Goal: Task Accomplishment & Management: Manage account settings

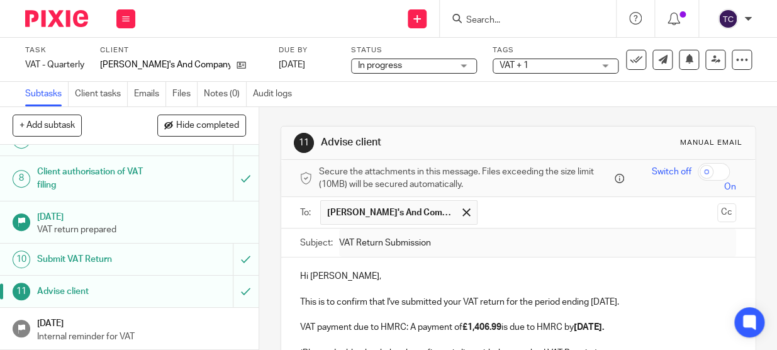
scroll to position [228, 0]
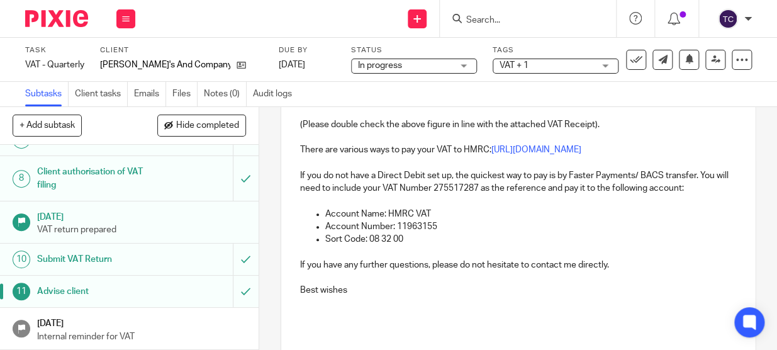
click at [55, 13] on img at bounding box center [56, 18] width 63 height 17
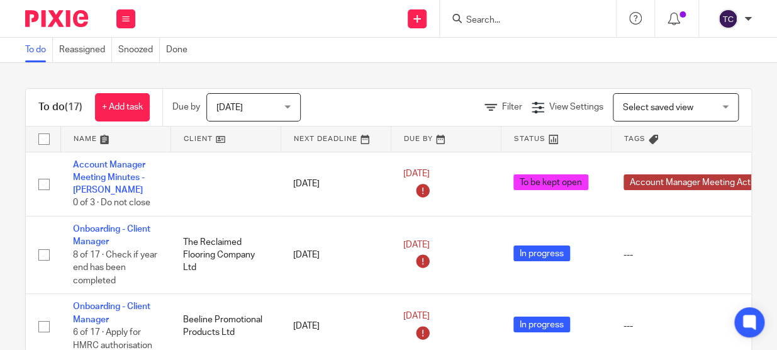
click at [529, 13] on form at bounding box center [532, 19] width 134 height 16
click at [513, 18] on input "Search" at bounding box center [521, 20] width 113 height 11
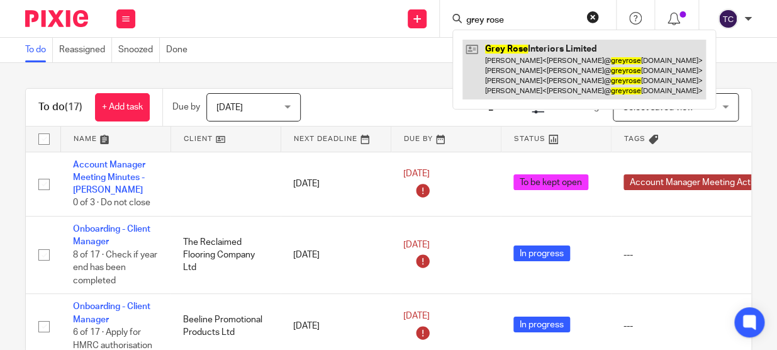
type input "grey rose"
click at [507, 46] on link at bounding box center [584, 70] width 244 height 60
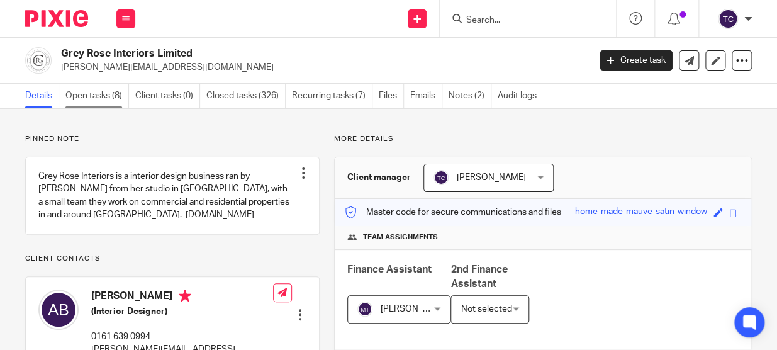
click at [111, 89] on link "Open tasks (8)" at bounding box center [97, 96] width 64 height 25
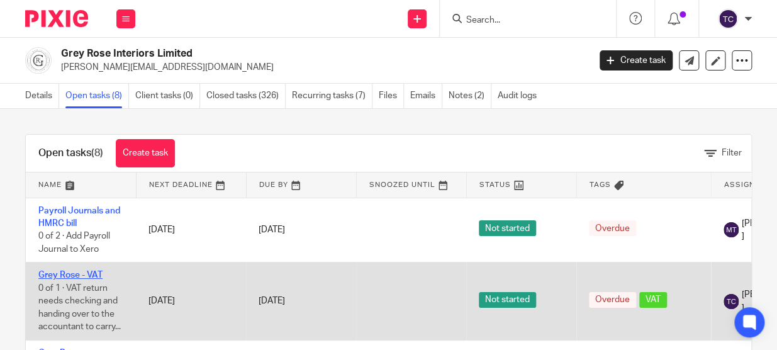
click at [83, 275] on link "Grey Rose - VAT" at bounding box center [70, 275] width 64 height 9
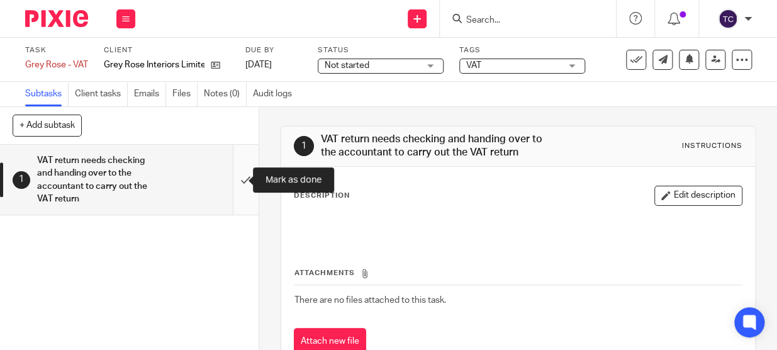
click at [235, 179] on input "submit" at bounding box center [129, 180] width 259 height 70
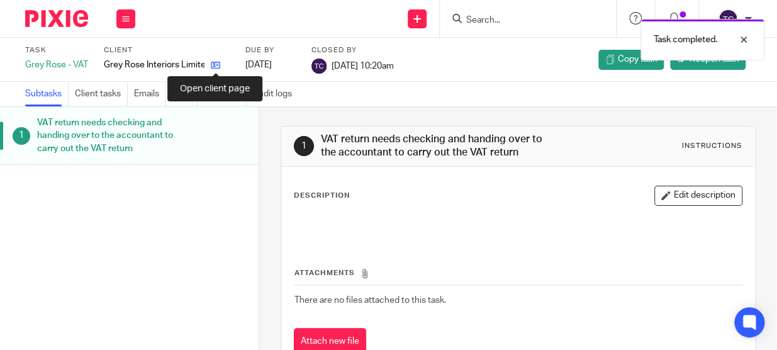
click at [217, 65] on icon at bounding box center [215, 64] width 9 height 9
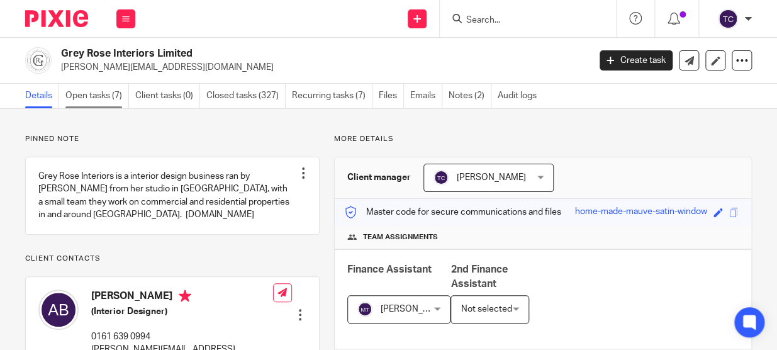
click at [108, 98] on link "Open tasks (7)" at bounding box center [97, 96] width 64 height 25
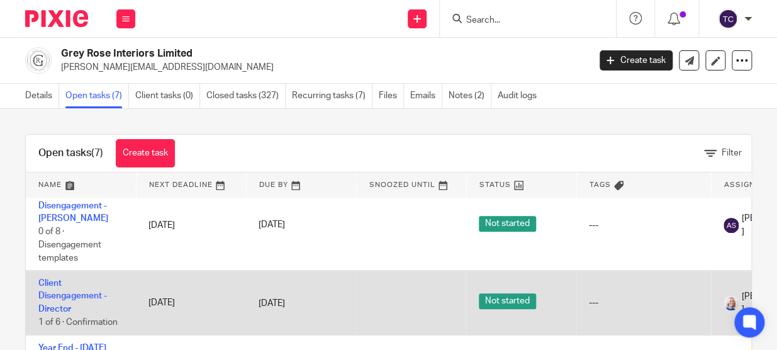
scroll to position [57, 0]
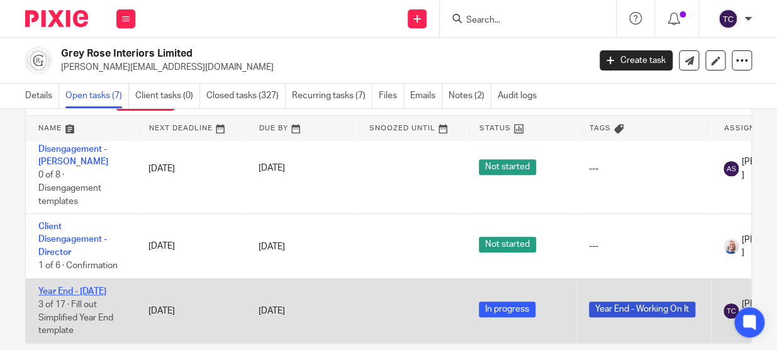
click at [106, 287] on link "Year End - [DATE]" at bounding box center [72, 291] width 68 height 9
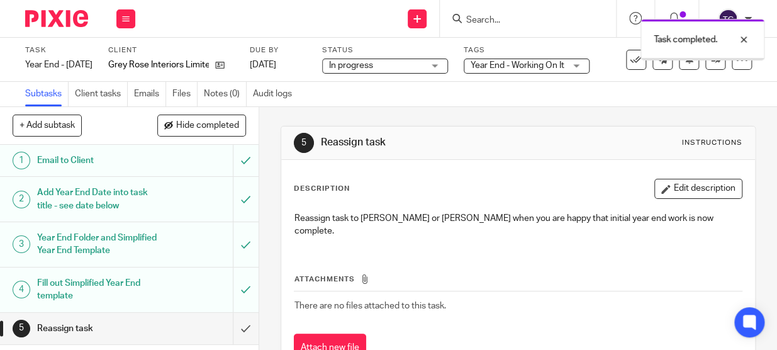
scroll to position [171, 0]
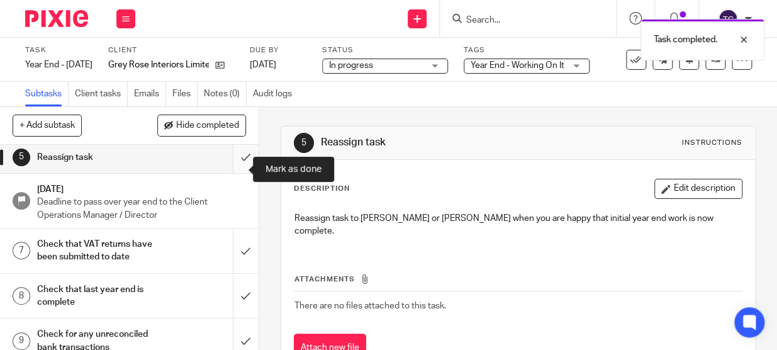
click at [237, 171] on input "submit" at bounding box center [129, 157] width 259 height 31
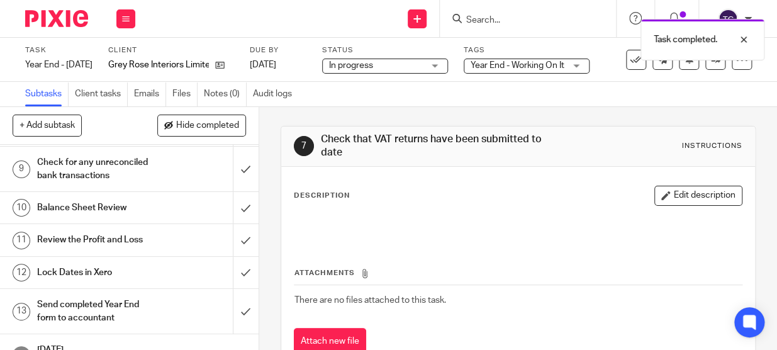
scroll to position [228, 0]
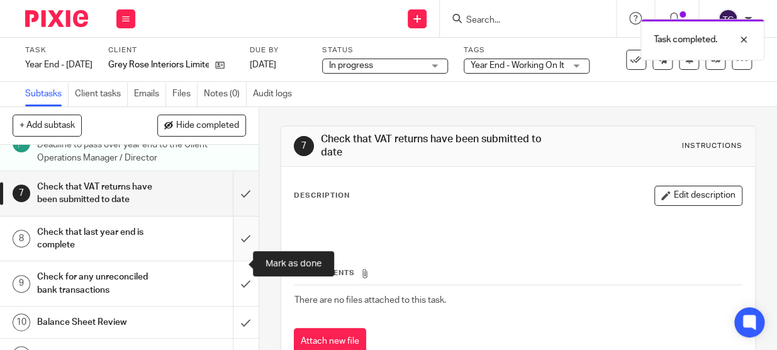
click at [227, 261] on input "submit" at bounding box center [129, 238] width 259 height 45
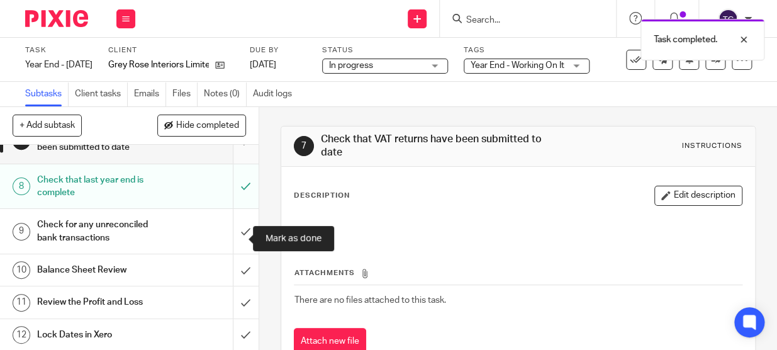
scroll to position [286, 0]
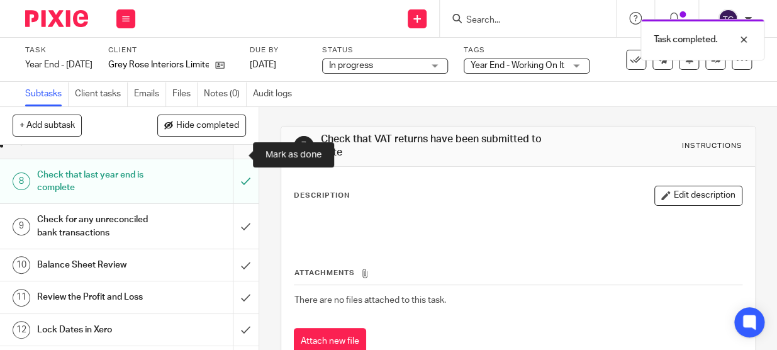
click at [230, 155] on input "submit" at bounding box center [129, 136] width 259 height 45
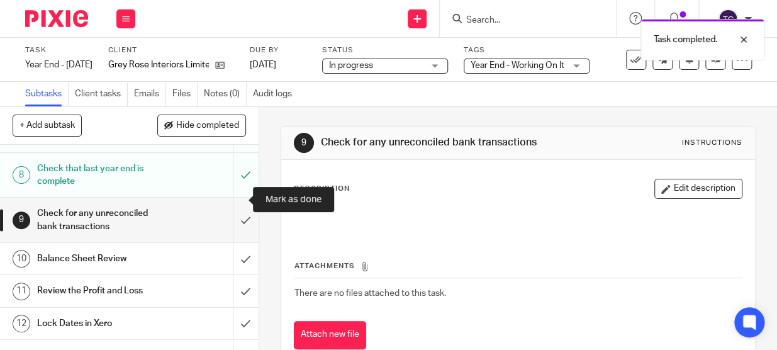
scroll to position [343, 0]
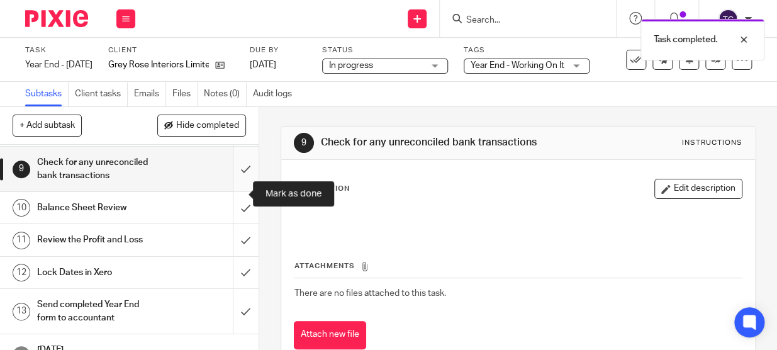
click at [233, 191] on input "submit" at bounding box center [129, 169] width 259 height 45
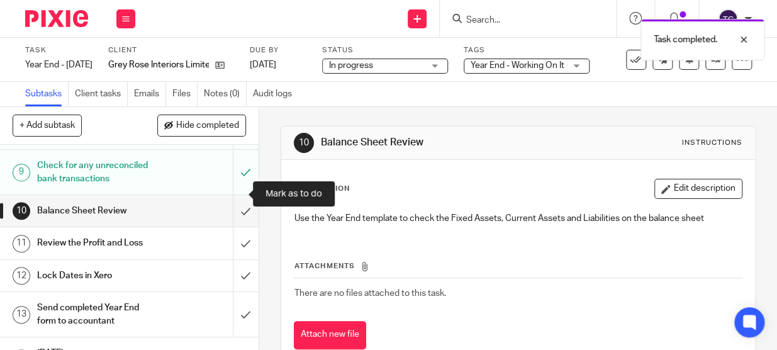
scroll to position [343, 0]
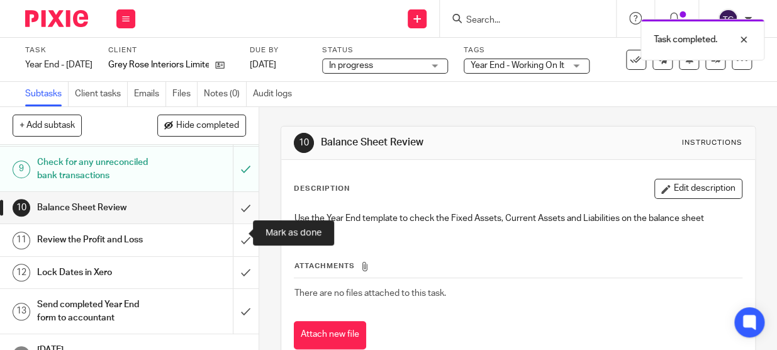
click at [232, 223] on input "submit" at bounding box center [129, 207] width 259 height 31
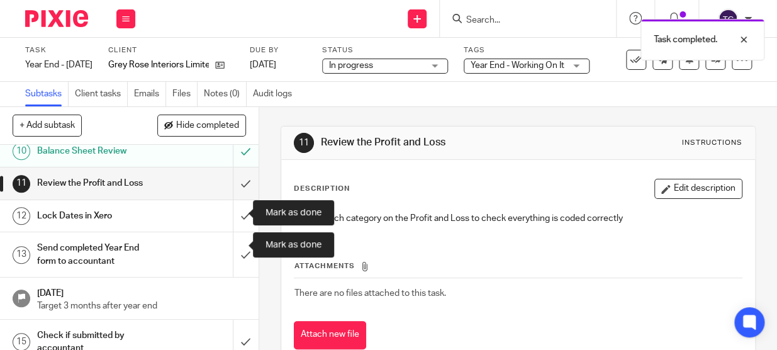
scroll to position [400, 0]
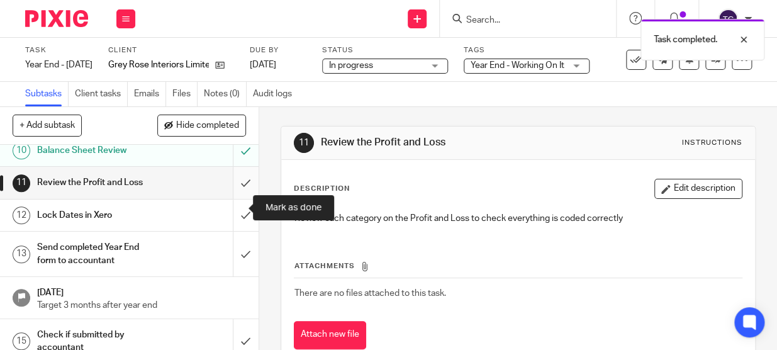
click at [232, 198] on input "submit" at bounding box center [129, 182] width 259 height 31
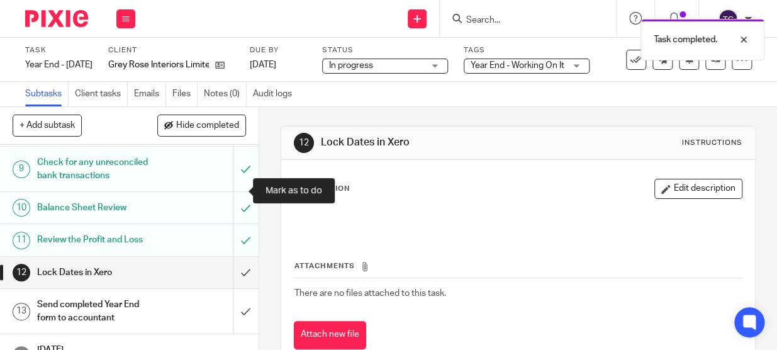
scroll to position [400, 0]
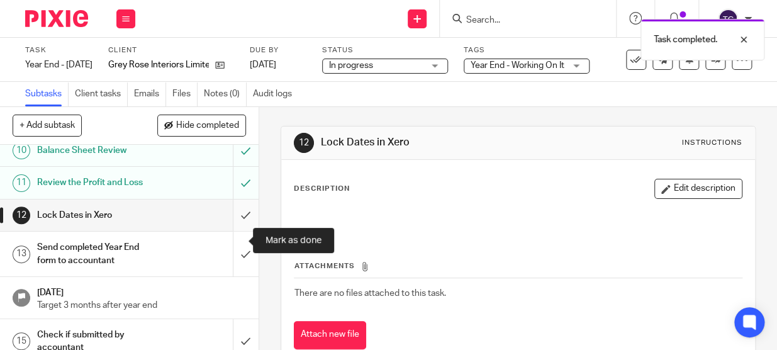
click at [239, 231] on input "submit" at bounding box center [129, 214] width 259 height 31
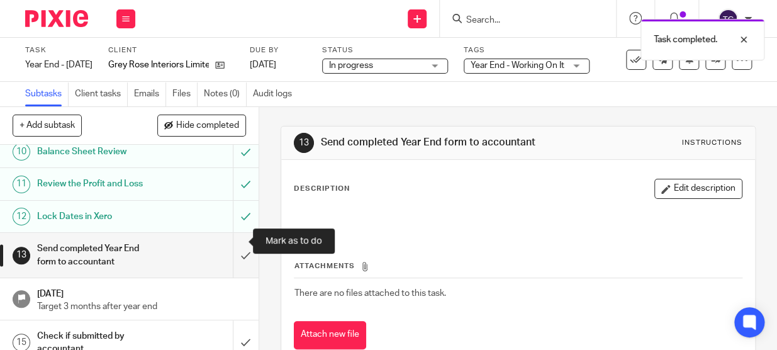
scroll to position [400, 0]
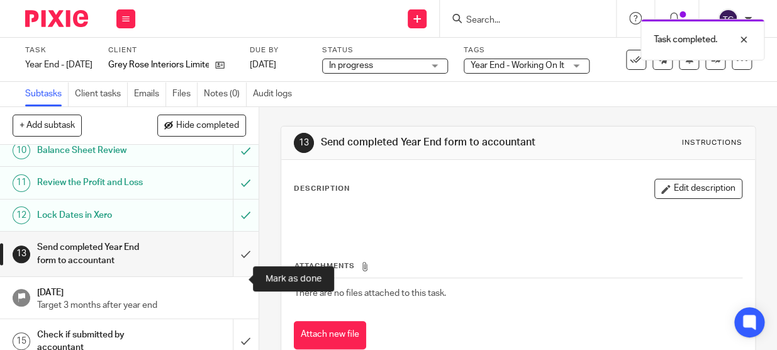
click at [233, 272] on input "submit" at bounding box center [129, 254] width 259 height 45
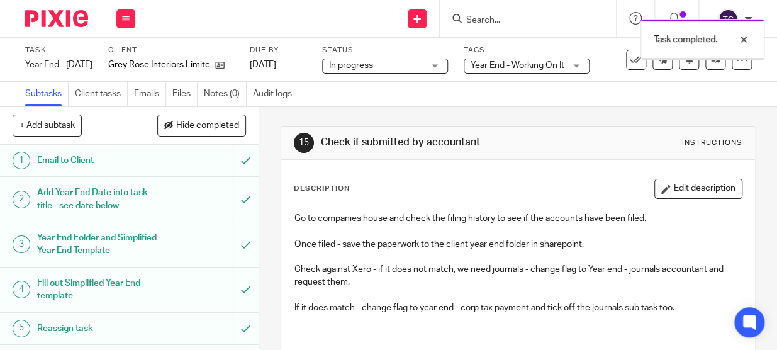
click at [448, 67] on div "In progress In progress" at bounding box center [385, 66] width 126 height 15
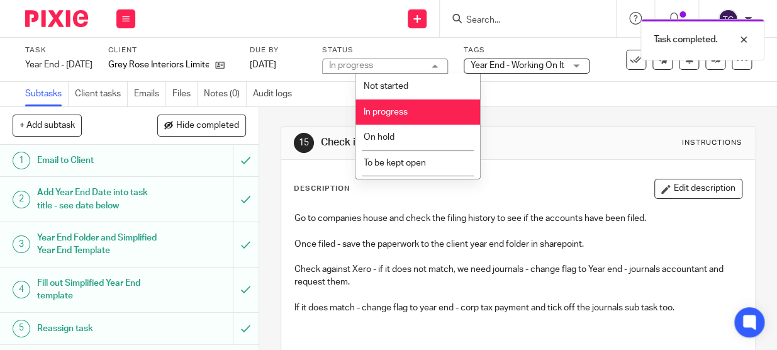
click at [527, 68] on span "Year End - Working On It" at bounding box center [518, 65] width 94 height 9
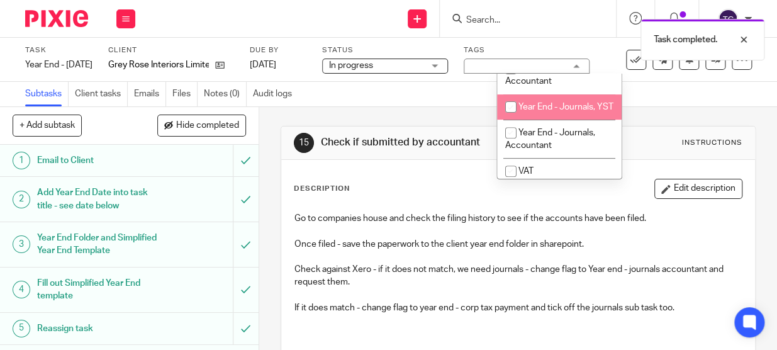
scroll to position [114, 0]
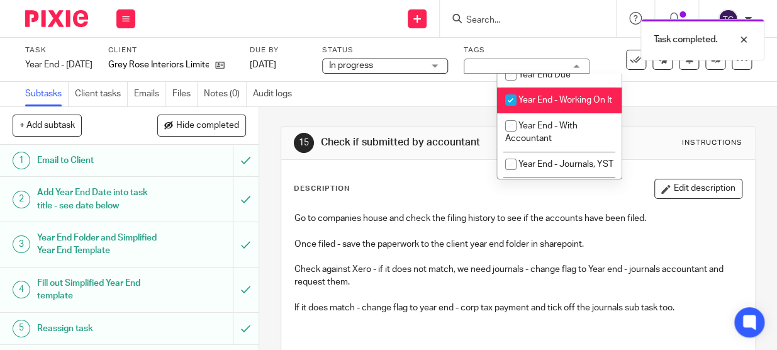
click at [512, 99] on input "checkbox" at bounding box center [511, 100] width 24 height 24
checkbox input "false"
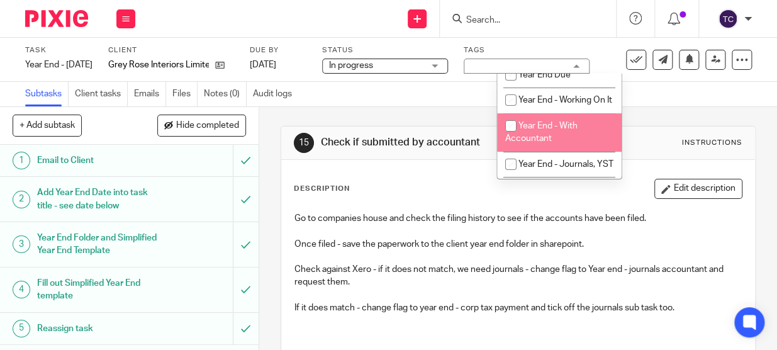
click at [510, 132] on input "checkbox" at bounding box center [511, 126] width 24 height 24
checkbox input "true"
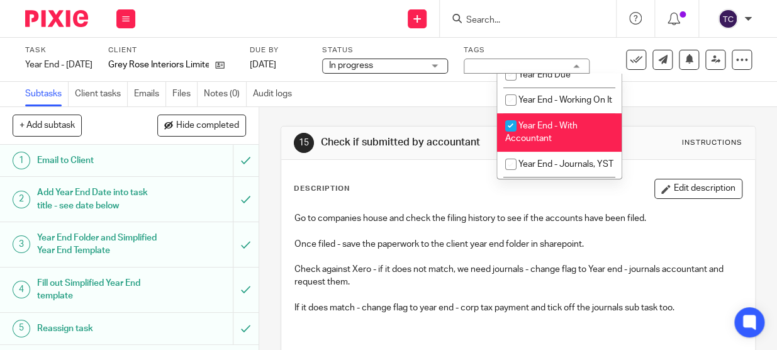
click at [345, 38] on div "Task Year End - 31st Aug 2025 Save Year End - 31st Aug 2025 14 /17 Client Grey …" at bounding box center [388, 60] width 777 height 44
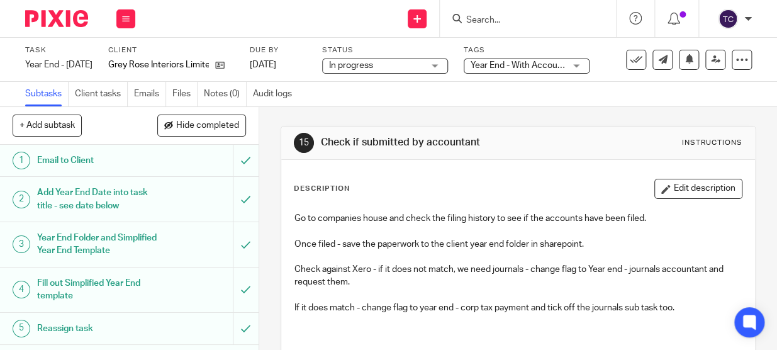
click at [75, 20] on img at bounding box center [56, 18] width 63 height 17
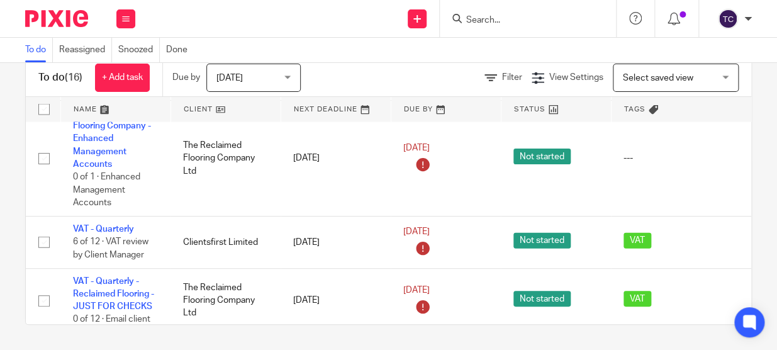
scroll to position [692, 0]
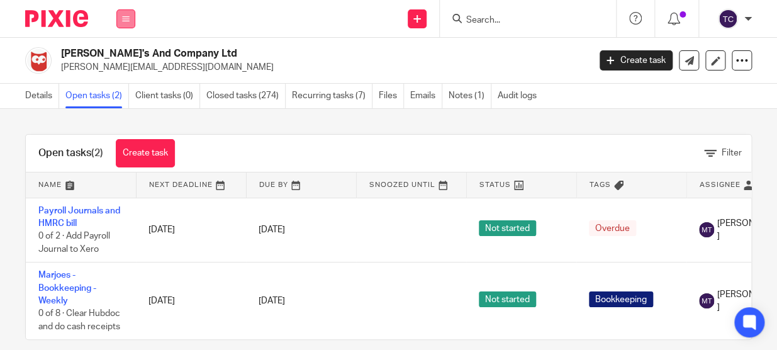
click at [127, 18] on icon at bounding box center [126, 19] width 8 height 8
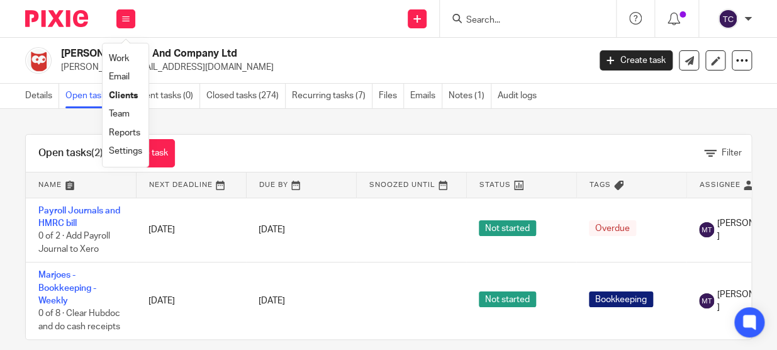
click at [124, 152] on link "Settings" at bounding box center [125, 151] width 33 height 9
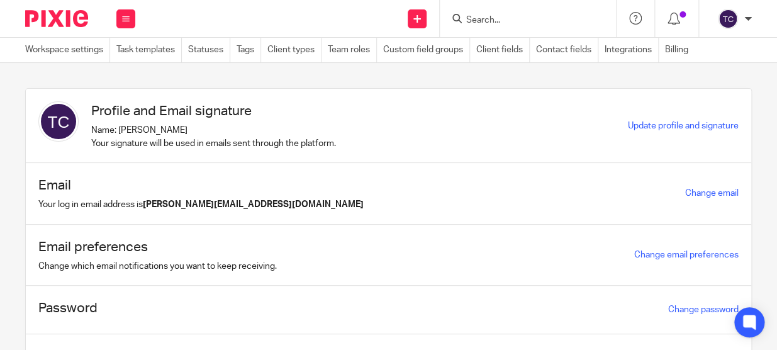
click at [481, 18] on input "Search" at bounding box center [521, 20] width 113 height 11
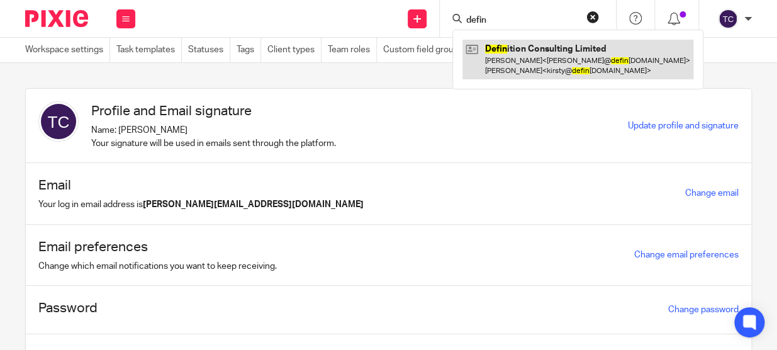
type input "defin"
click at [608, 65] on link at bounding box center [577, 59] width 231 height 39
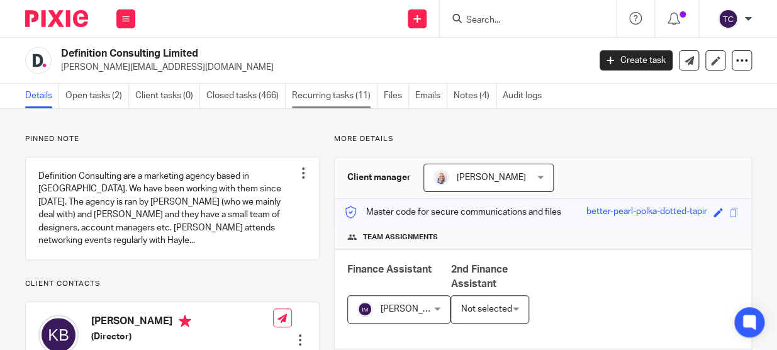
click at [296, 95] on link "Recurring tasks (11)" at bounding box center [335, 96] width 86 height 25
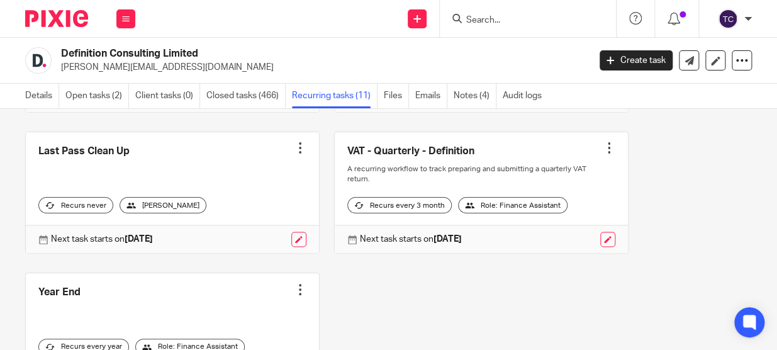
scroll to position [629, 0]
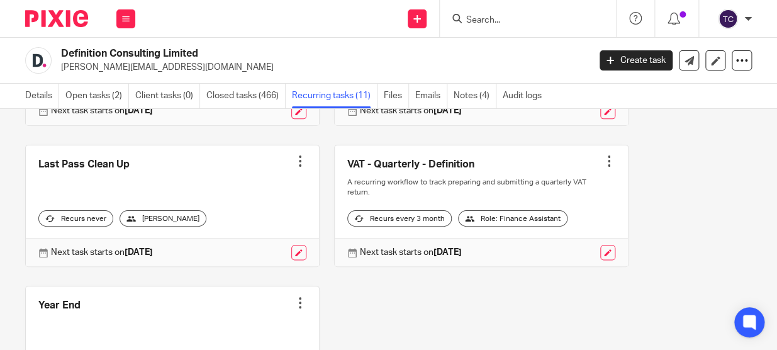
click at [375, 188] on link at bounding box center [481, 205] width 293 height 121
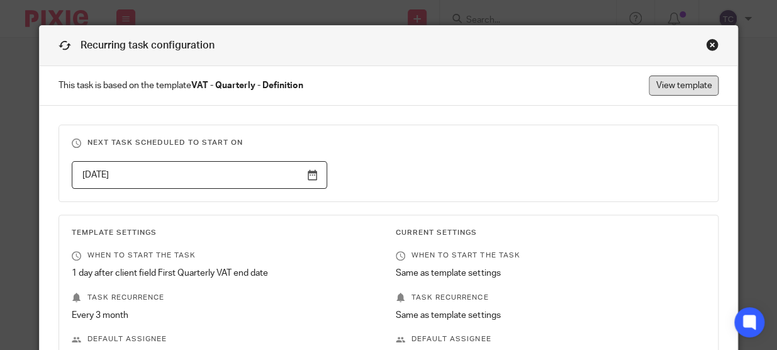
click at [673, 88] on link "View template" at bounding box center [684, 86] width 70 height 20
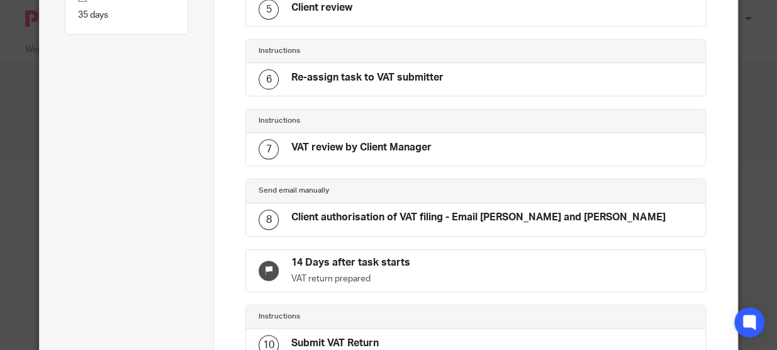
scroll to position [572, 0]
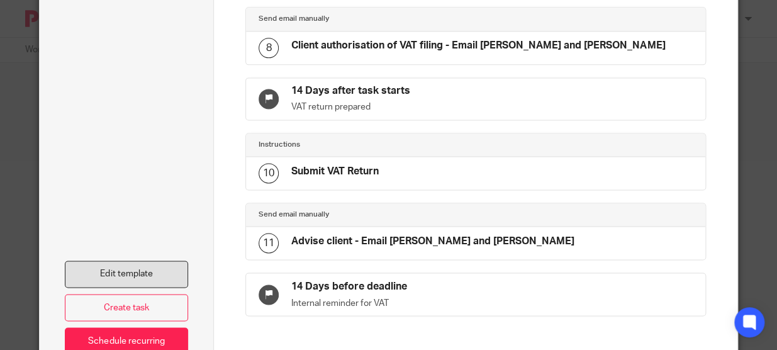
click at [176, 269] on link "Edit template" at bounding box center [126, 273] width 123 height 27
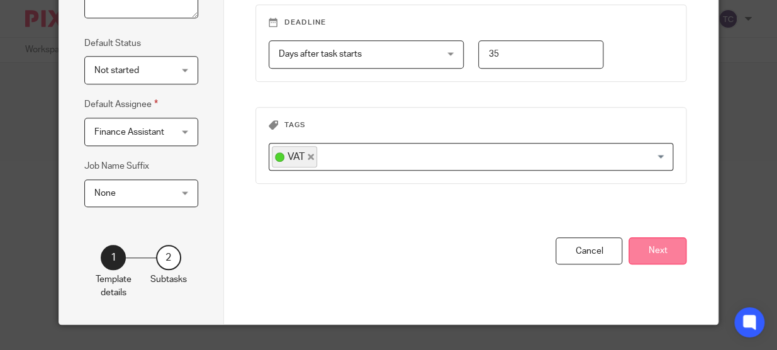
click at [679, 253] on button "Next" at bounding box center [658, 250] width 58 height 27
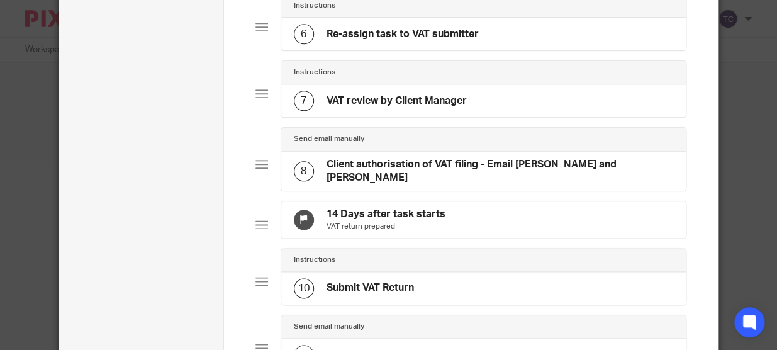
scroll to position [436, 0]
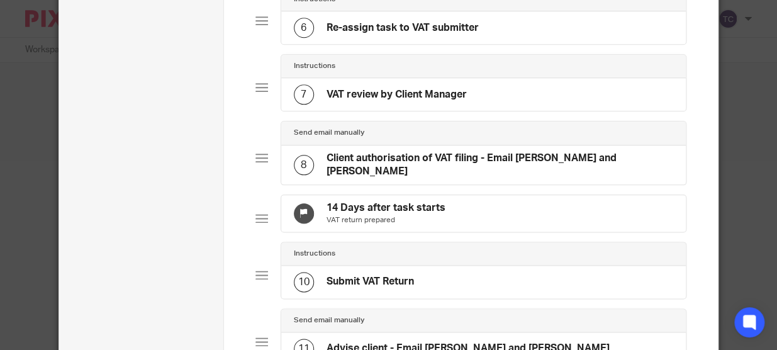
click at [515, 154] on h4 "Client authorisation of VAT filing - Email Kathryn and Kirsty" at bounding box center [500, 165] width 347 height 27
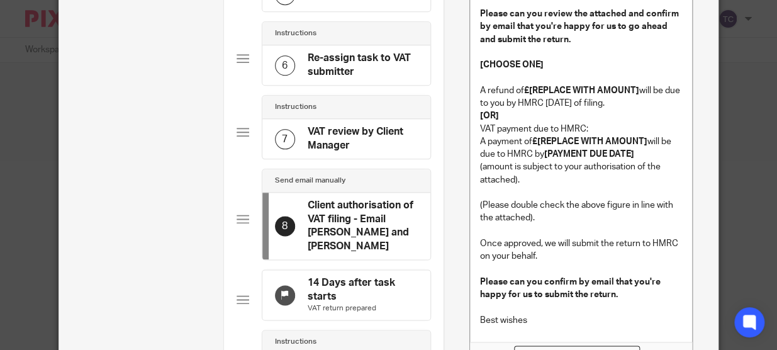
scroll to position [0, 28]
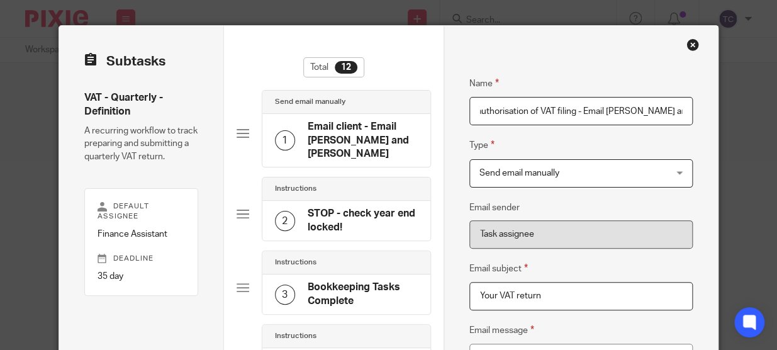
drag, startPoint x: 636, startPoint y: 109, endPoint x: 649, endPoint y: 109, distance: 13.2
click at [649, 109] on input "Client authorisation of VAT filing - Email Kathryn and Kirsty" at bounding box center [581, 111] width 224 height 28
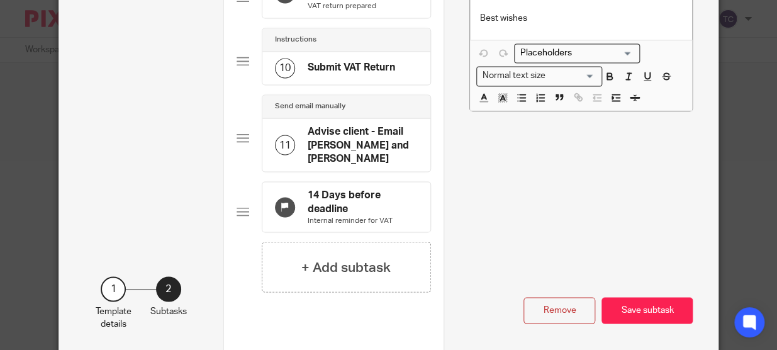
scroll to position [746, 0]
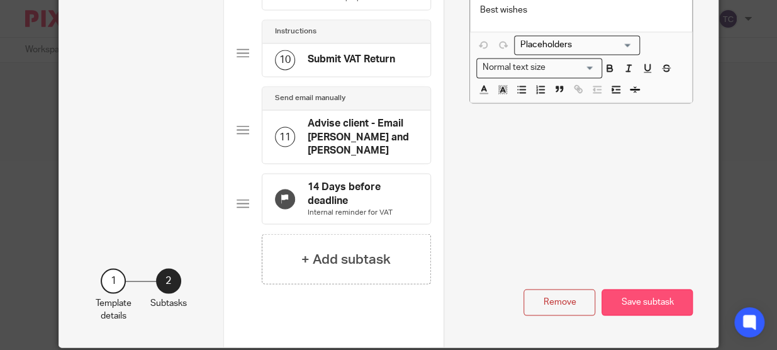
type input "Client authorisation of VAT filing - Email [PERSON_NAME] AND [PERSON_NAME]"
click at [646, 289] on button "Save subtask" at bounding box center [647, 302] width 91 height 27
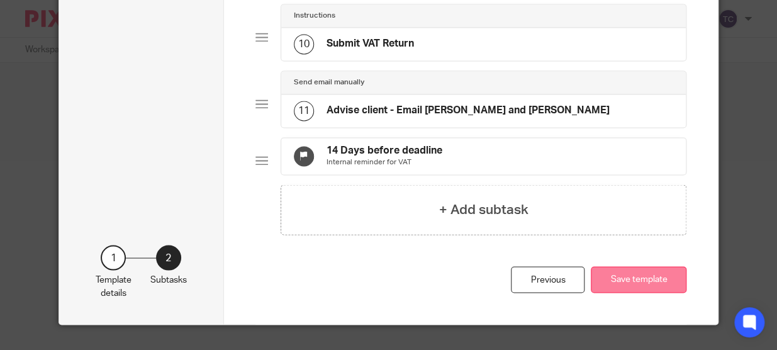
click at [654, 267] on button "Save template" at bounding box center [639, 279] width 96 height 27
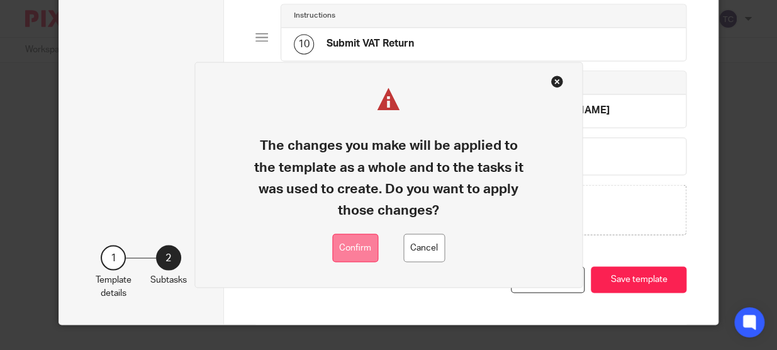
click at [346, 247] on button "Confirm" at bounding box center [355, 248] width 46 height 28
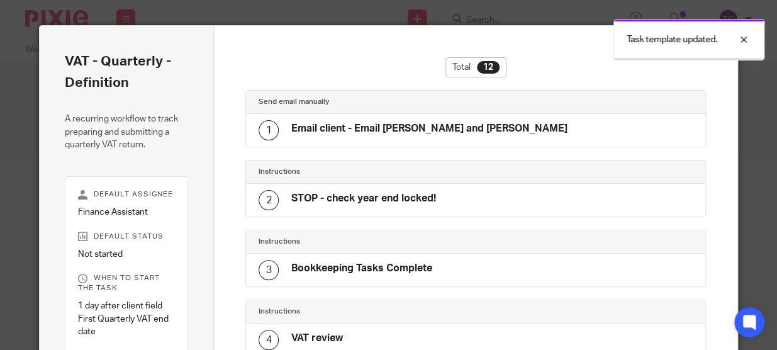
scroll to position [624, 0]
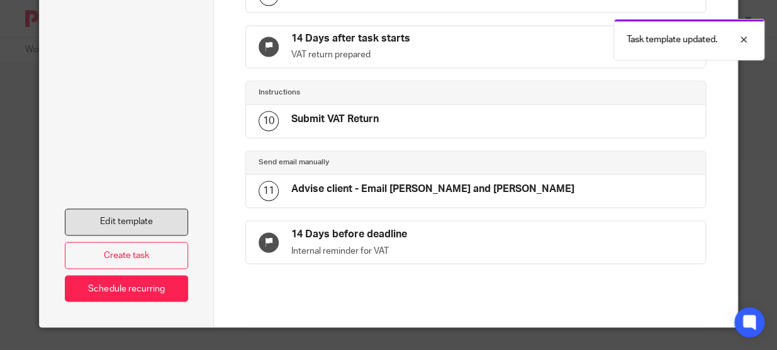
click at [167, 213] on link "Edit template" at bounding box center [126, 221] width 123 height 27
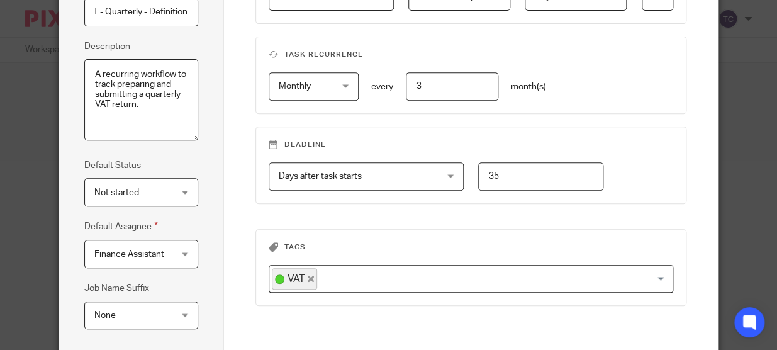
scroll to position [264, 0]
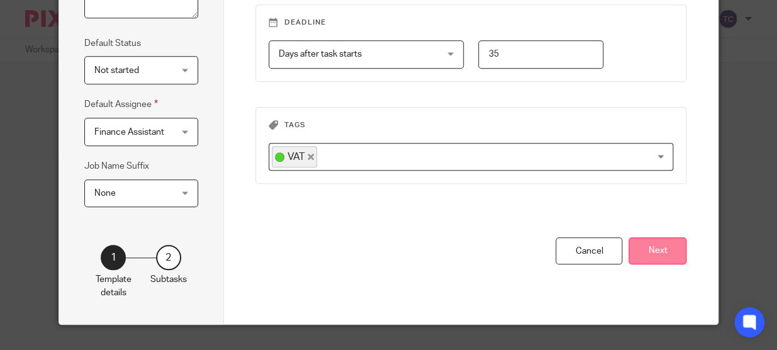
click at [642, 252] on button "Next" at bounding box center [658, 250] width 58 height 27
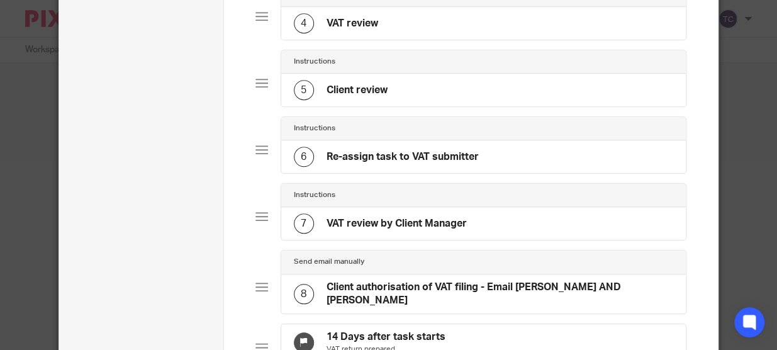
scroll to position [436, 0]
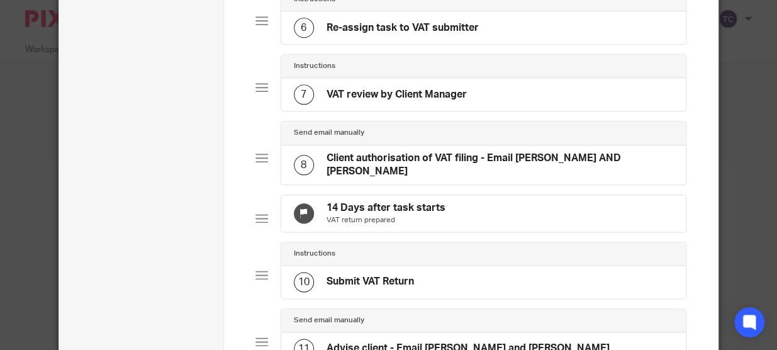
click at [571, 162] on h4 "Client authorisation of VAT filing - Email [PERSON_NAME] AND [PERSON_NAME]" at bounding box center [500, 165] width 347 height 27
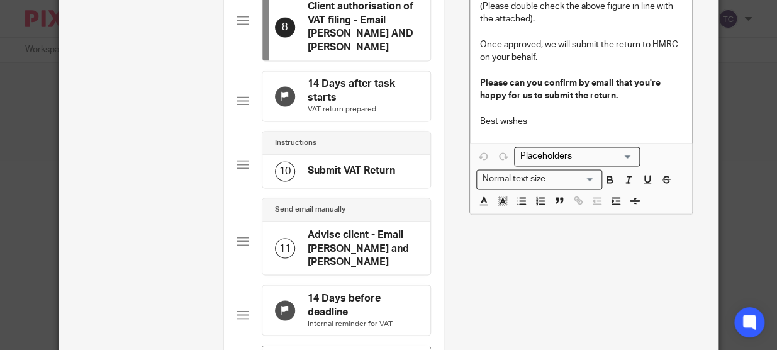
scroll to position [746, 0]
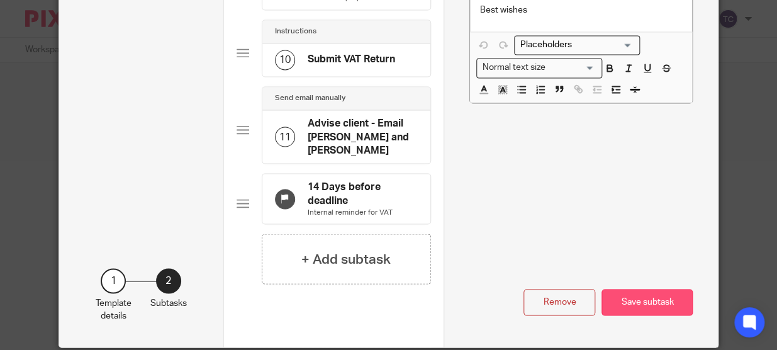
click at [615, 289] on button "Save subtask" at bounding box center [647, 302] width 91 height 27
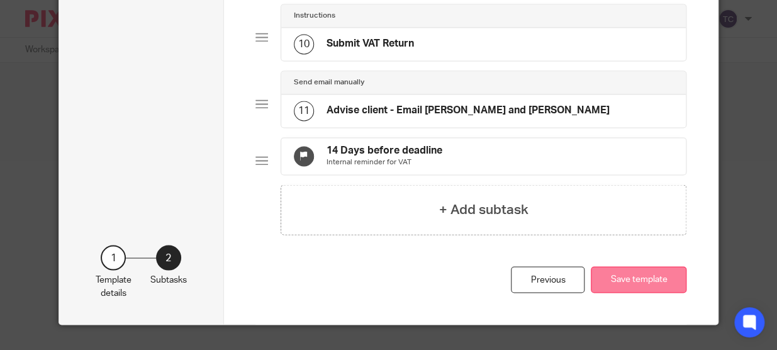
scroll to position [685, 0]
click at [569, 108] on div "11 Advise client - Email Kathryn and Kirsty" at bounding box center [483, 110] width 405 height 33
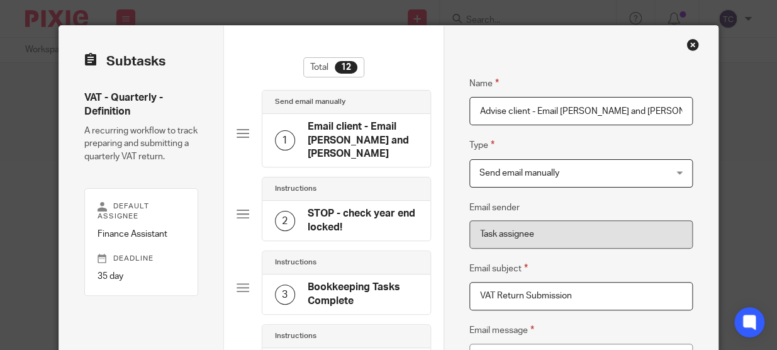
click at [602, 107] on input "Advise client - Email Kathryn and Kirsty" at bounding box center [581, 111] width 224 height 28
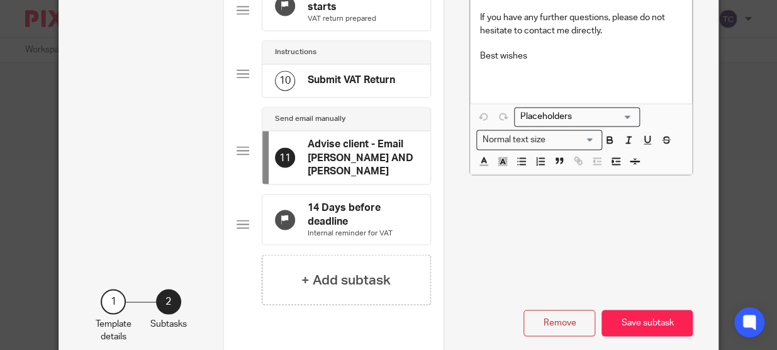
scroll to position [746, 0]
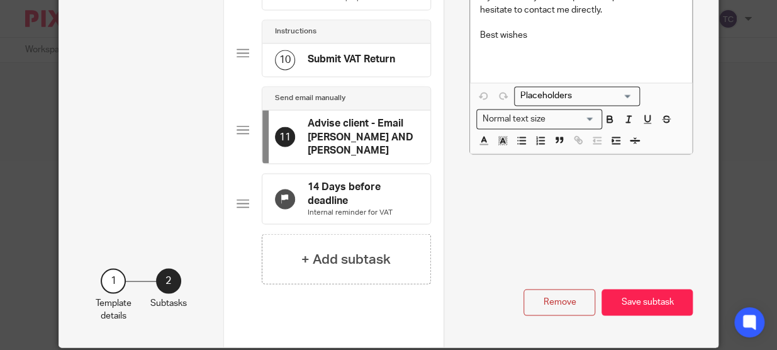
type input "Advise client - Email [PERSON_NAME] AND [PERSON_NAME]"
click at [654, 289] on button "Save subtask" at bounding box center [647, 302] width 91 height 27
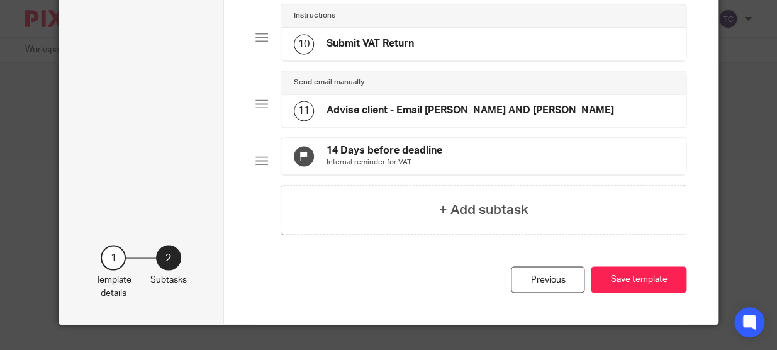
scroll to position [685, 0]
click at [654, 274] on button "Save template" at bounding box center [639, 279] width 96 height 27
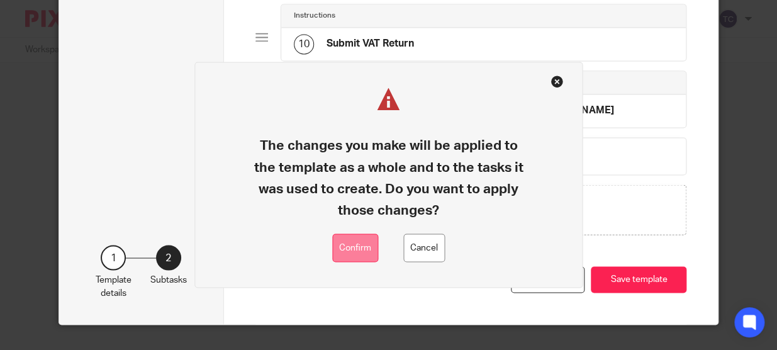
click at [355, 238] on button "Confirm" at bounding box center [355, 248] width 46 height 28
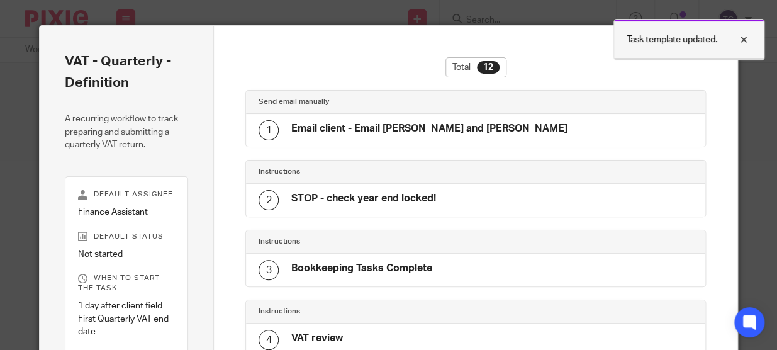
click at [740, 44] on div at bounding box center [734, 39] width 34 height 15
